Goal: Find specific page/section: Find specific page/section

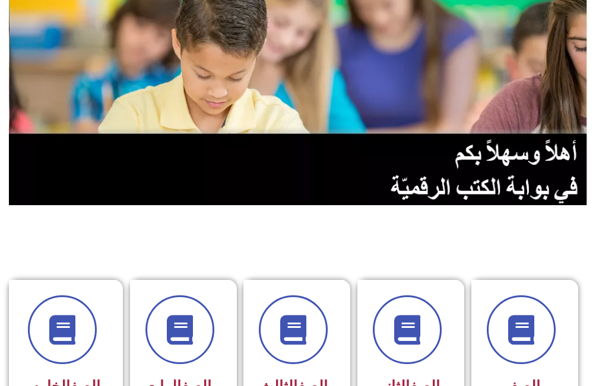
scroll to position [237, 0]
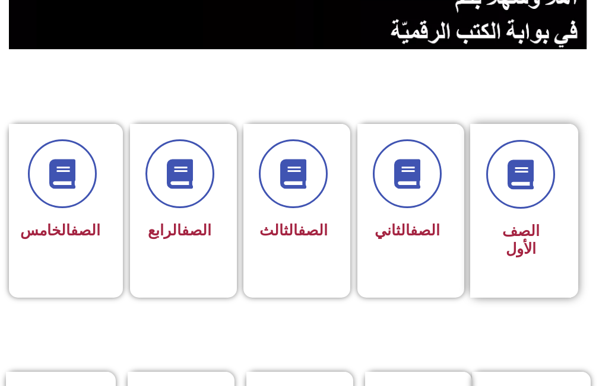
click at [535, 220] on div "الصف الأول" at bounding box center [520, 241] width 69 height 46
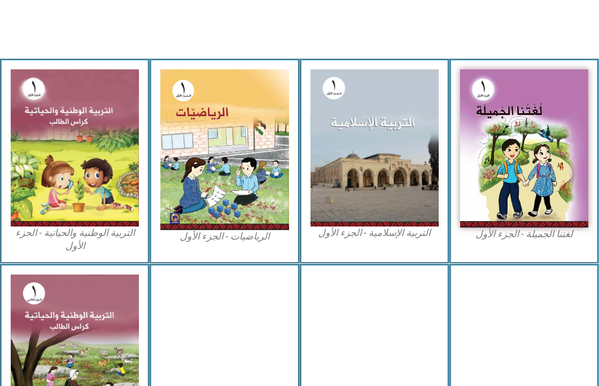
scroll to position [356, 0]
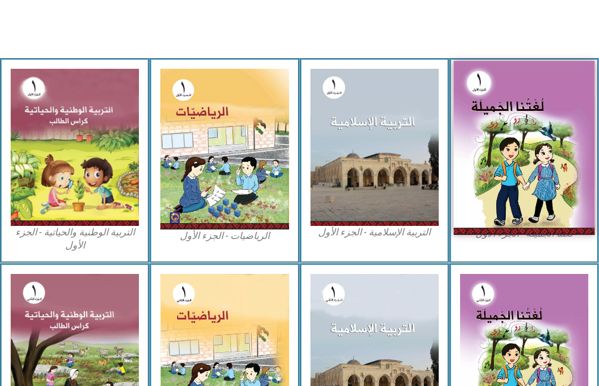
click at [525, 195] on img at bounding box center [523, 148] width 141 height 175
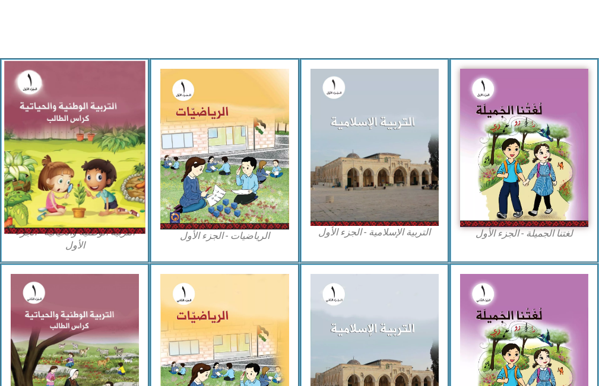
click at [74, 131] on img at bounding box center [74, 147] width 141 height 173
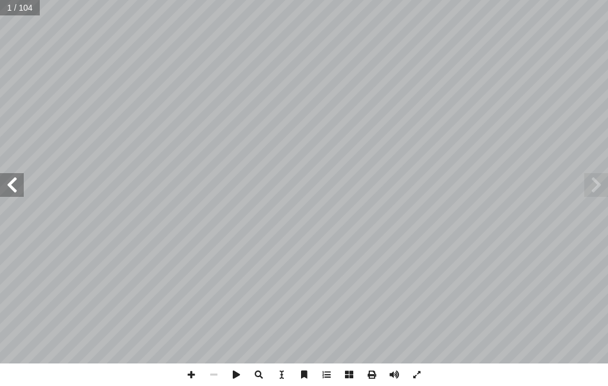
click at [12, 185] on span at bounding box center [12, 185] width 24 height 24
